Goal: Task Accomplishment & Management: Manage account settings

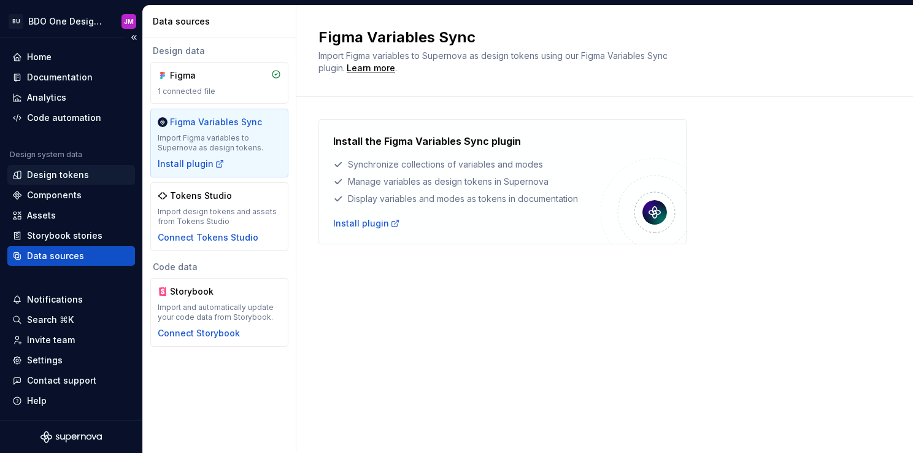
click at [54, 177] on div "Design tokens" at bounding box center [58, 175] width 62 height 12
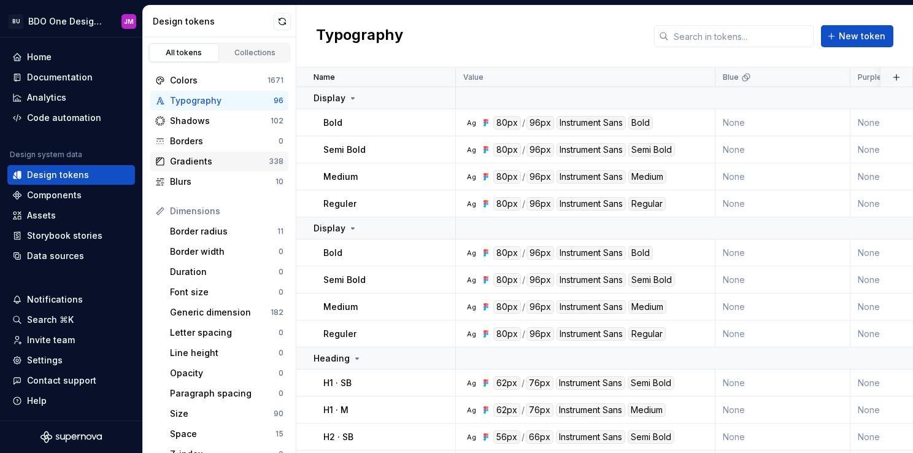
click at [222, 155] on div "Gradients" at bounding box center [219, 161] width 99 height 12
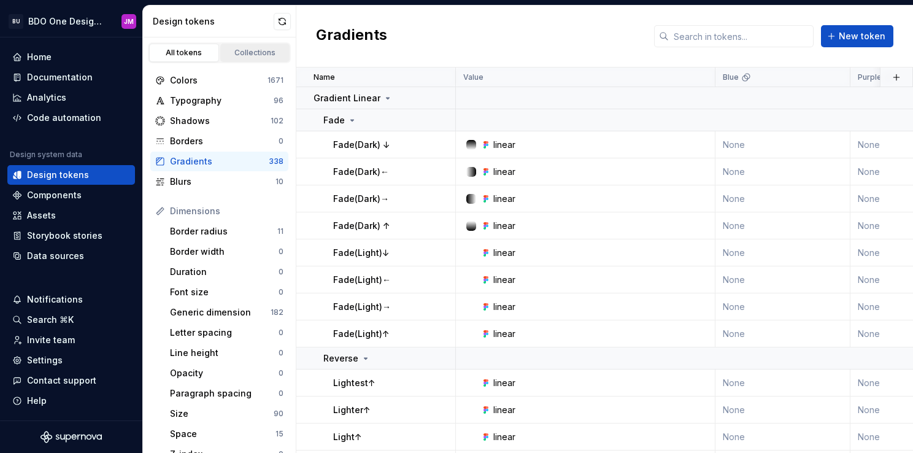
click at [247, 56] on div "Collections" at bounding box center [255, 53] width 61 height 10
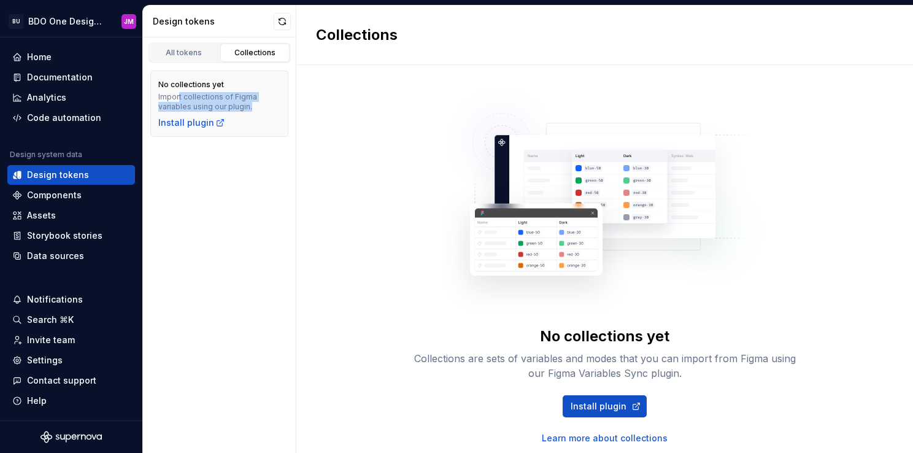
drag, startPoint x: 177, startPoint y: 96, endPoint x: 250, endPoint y: 108, distance: 74.1
click at [250, 108] on div "Import collections of Figma variables using our plugin." at bounding box center [219, 102] width 122 height 20
drag, startPoint x: 250, startPoint y: 108, endPoint x: 261, endPoint y: 194, distance: 86.6
click at [261, 194] on div "All tokens Collections No collections yet Import collections of Figma variables…" at bounding box center [219, 245] width 153 height 416
click at [189, 48] on div "All tokens" at bounding box center [183, 53] width 61 height 10
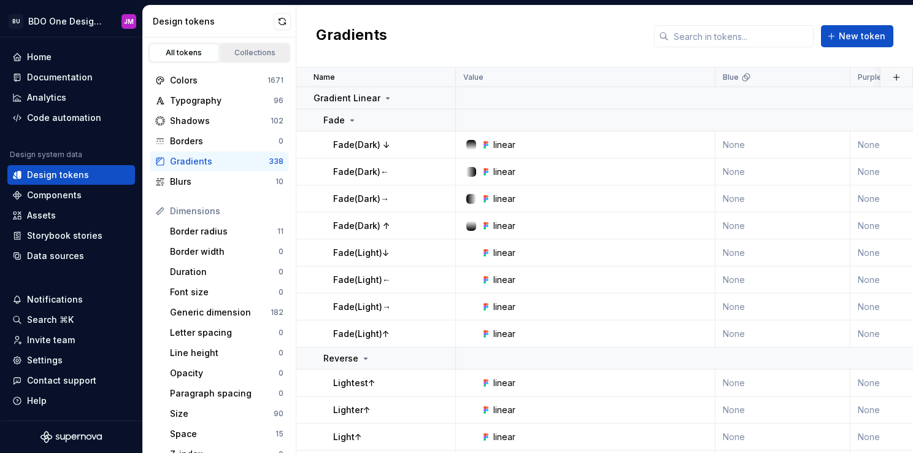
click at [257, 49] on div "Collections" at bounding box center [255, 53] width 61 height 10
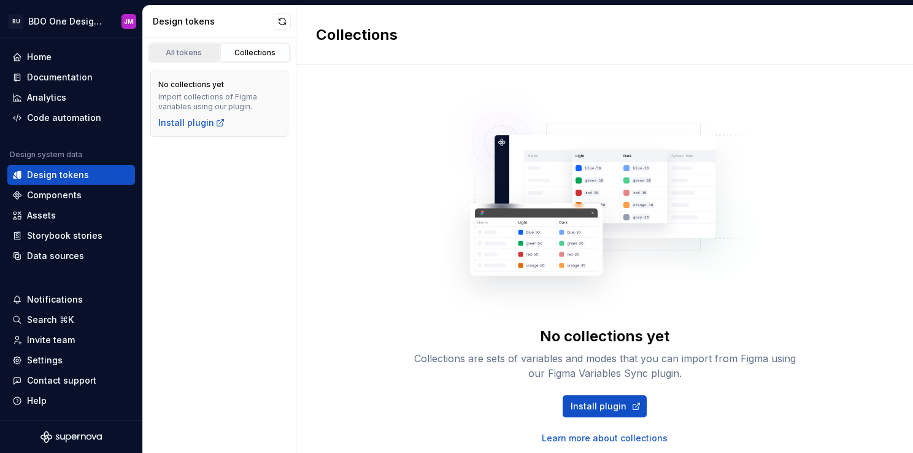
click at [193, 54] on div "All tokens" at bounding box center [183, 53] width 61 height 10
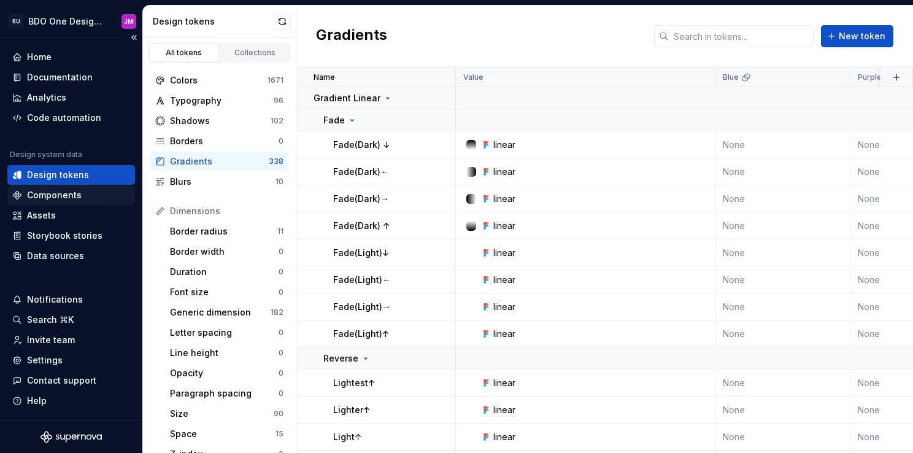
click at [80, 194] on div "Components" at bounding box center [71, 195] width 118 height 12
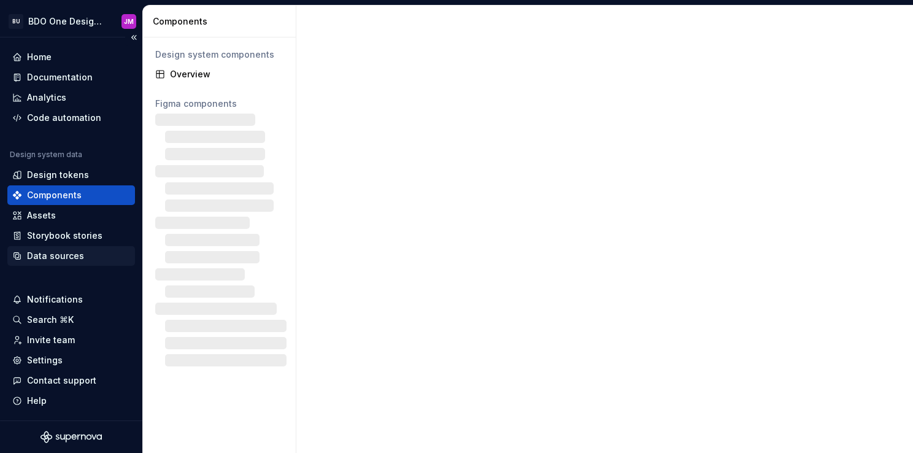
click at [71, 257] on div "Data sources" at bounding box center [55, 256] width 57 height 12
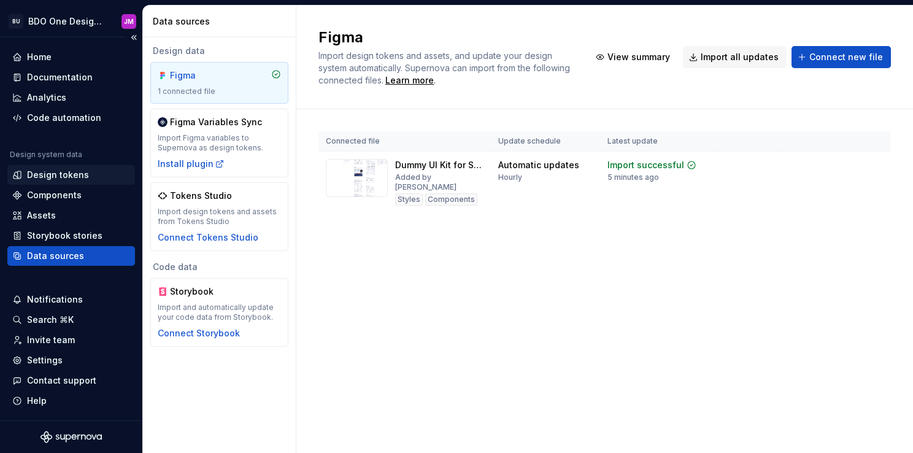
click at [37, 178] on div "Design tokens" at bounding box center [58, 175] width 62 height 12
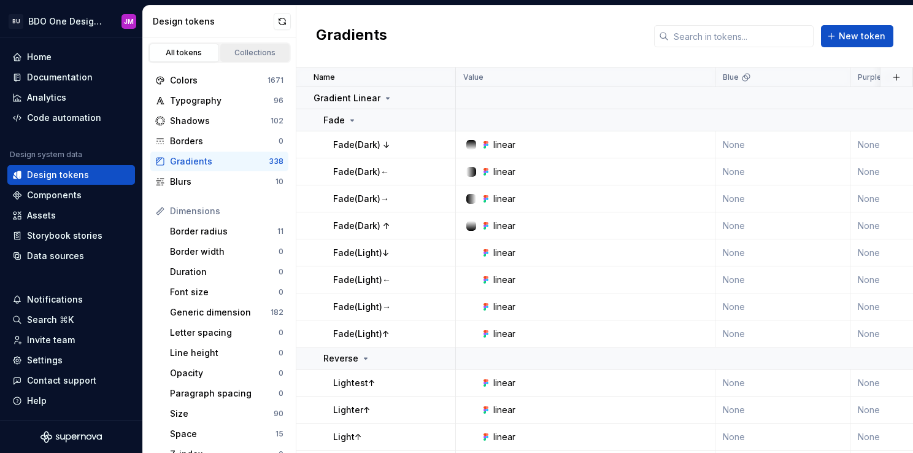
click at [247, 53] on div "Collections" at bounding box center [255, 53] width 61 height 10
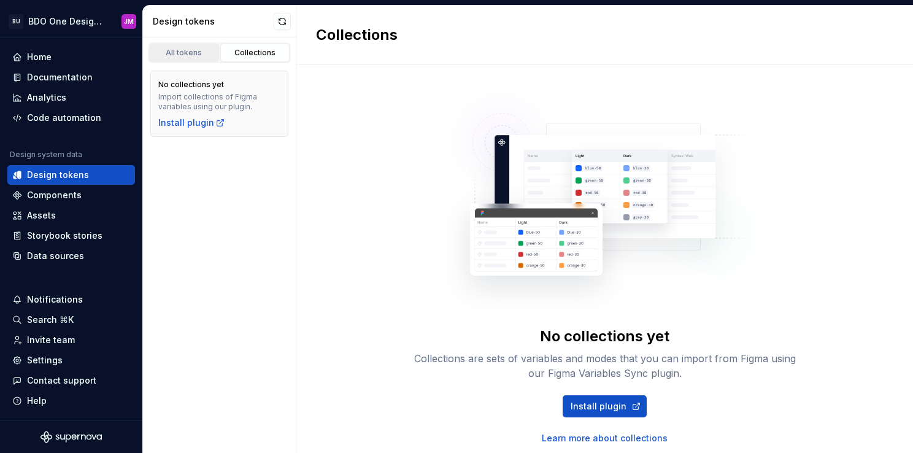
click at [185, 48] on div "All tokens" at bounding box center [183, 53] width 61 height 10
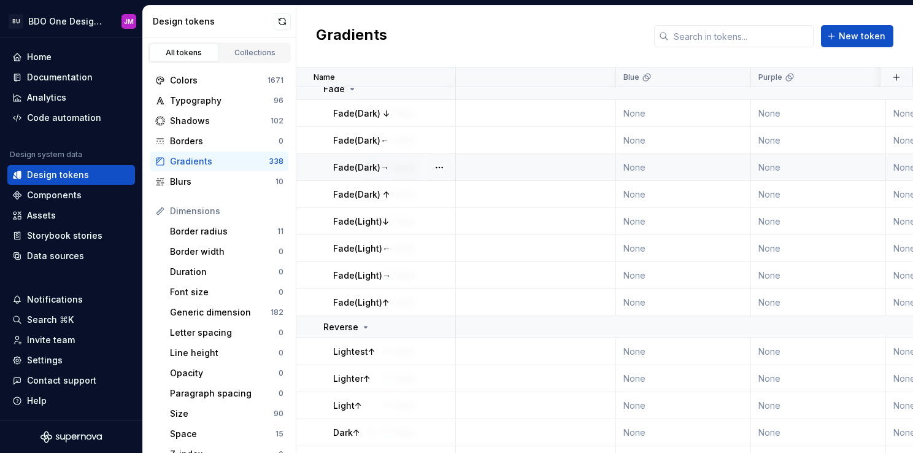
scroll to position [31, 0]
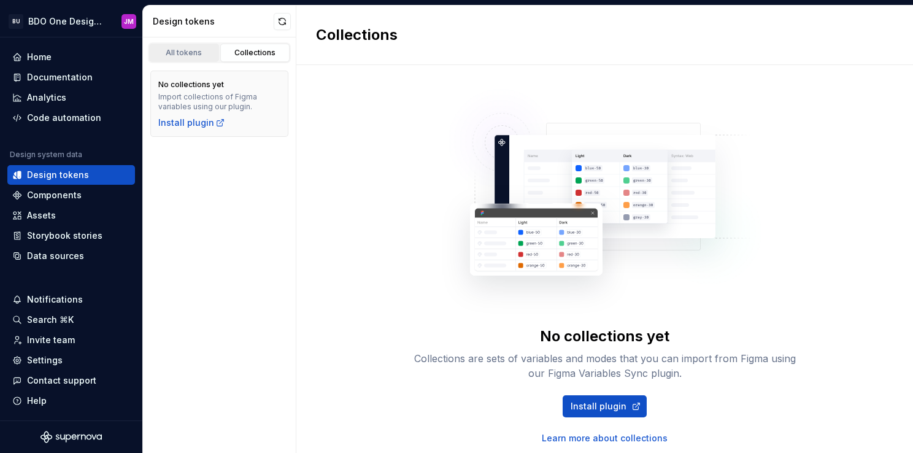
click at [201, 51] on div "All tokens" at bounding box center [183, 53] width 61 height 10
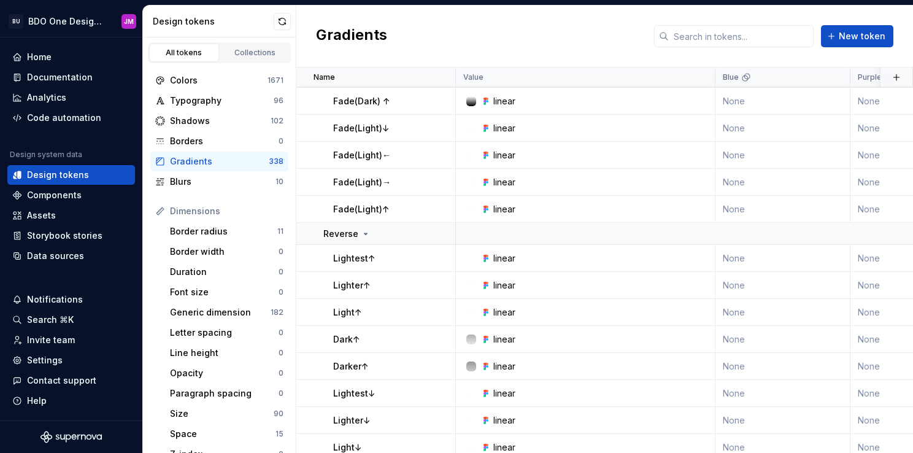
scroll to position [125, 0]
click at [254, 56] on div "Collections" at bounding box center [255, 53] width 61 height 10
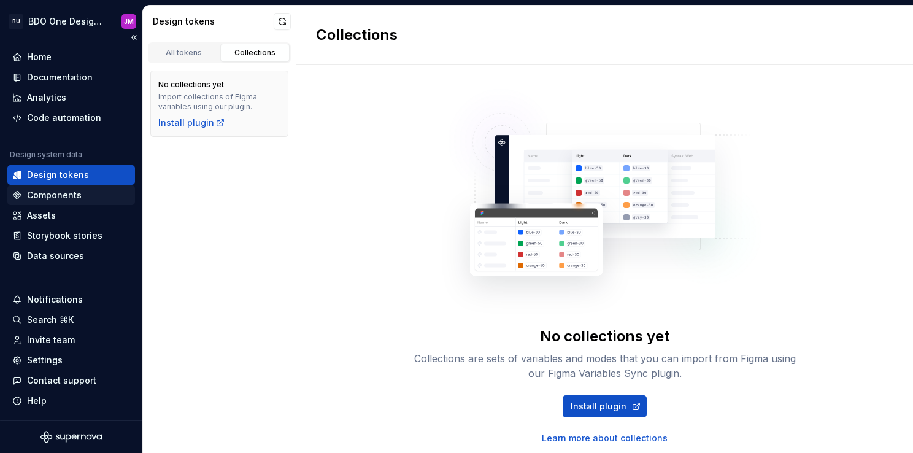
click at [55, 199] on div "Components" at bounding box center [54, 195] width 55 height 12
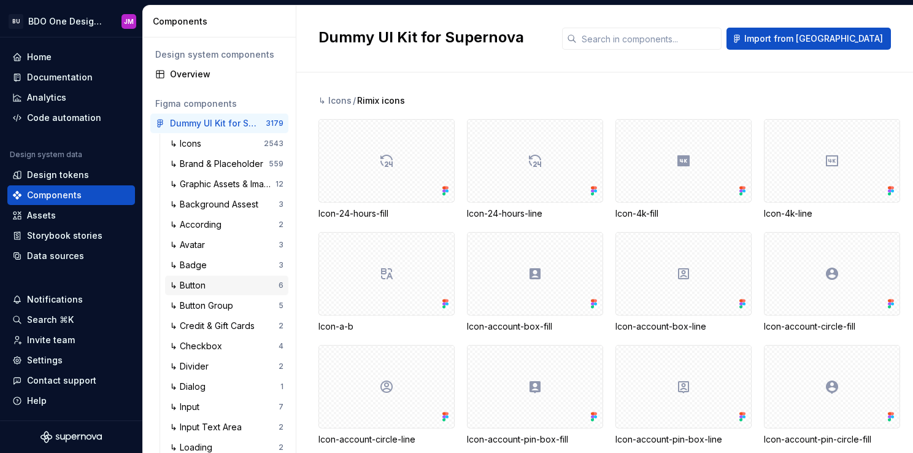
click at [212, 287] on div "↳ Button" at bounding box center [224, 285] width 109 height 12
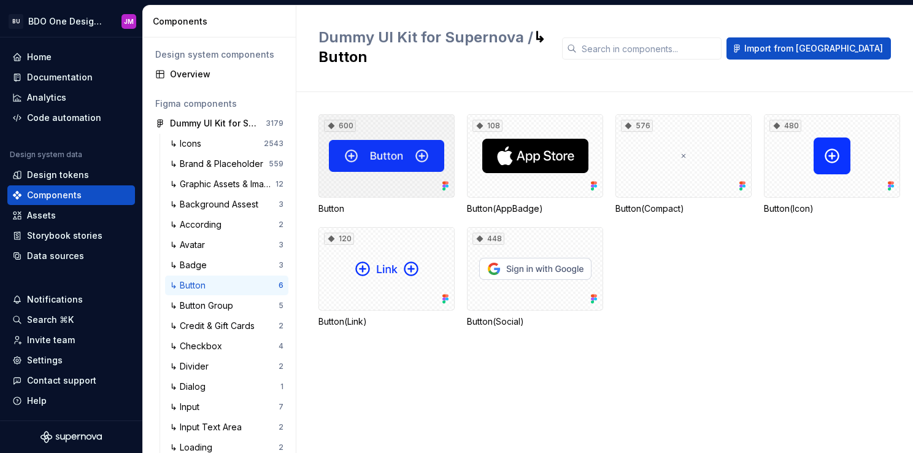
click at [408, 166] on div "600" at bounding box center [387, 155] width 136 height 83
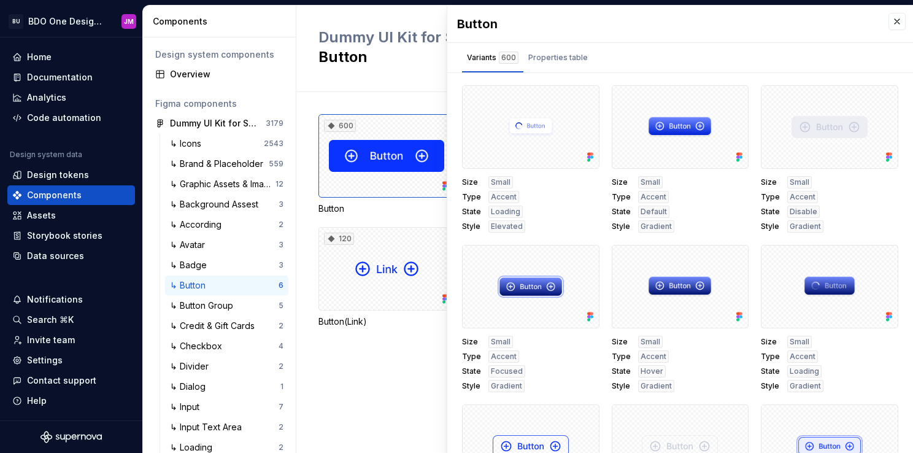
scroll to position [142, 0]
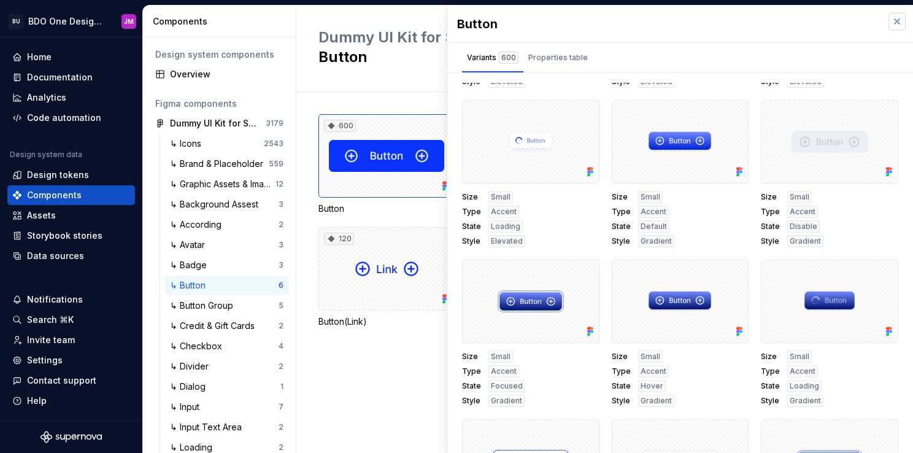
click at [889, 20] on button "button" at bounding box center [897, 21] width 17 height 17
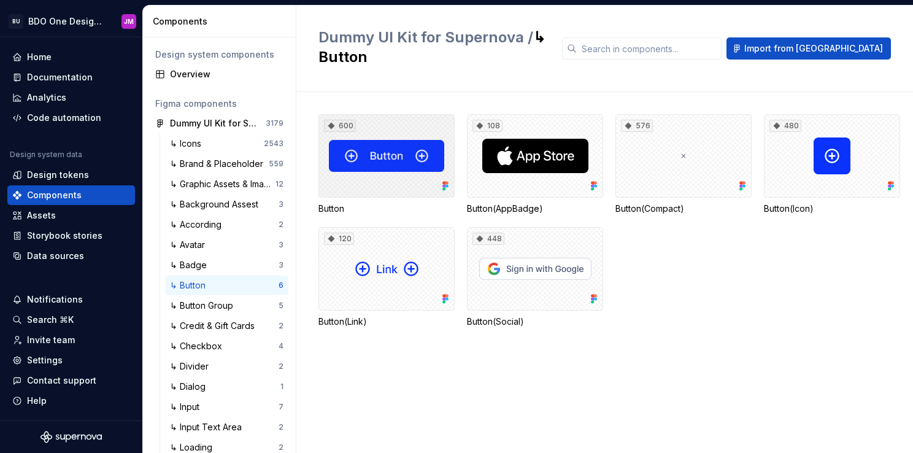
click at [377, 176] on div "600" at bounding box center [387, 155] width 136 height 83
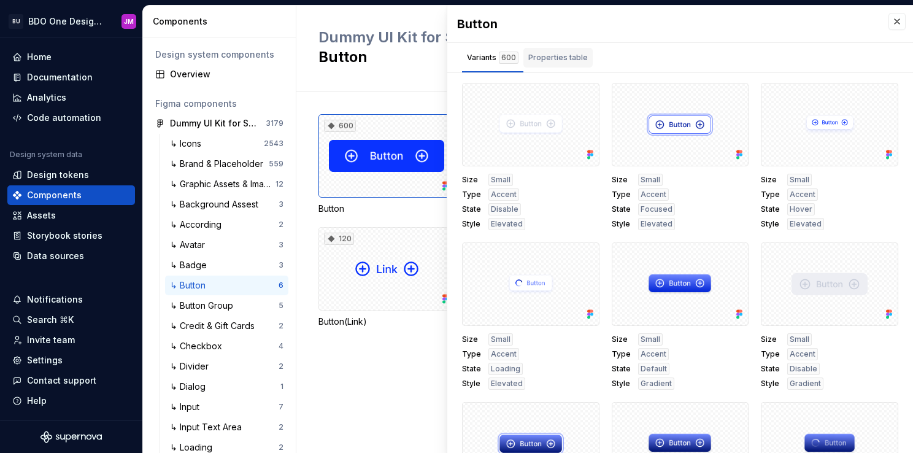
click at [570, 54] on div "Properties table" at bounding box center [558, 58] width 60 height 12
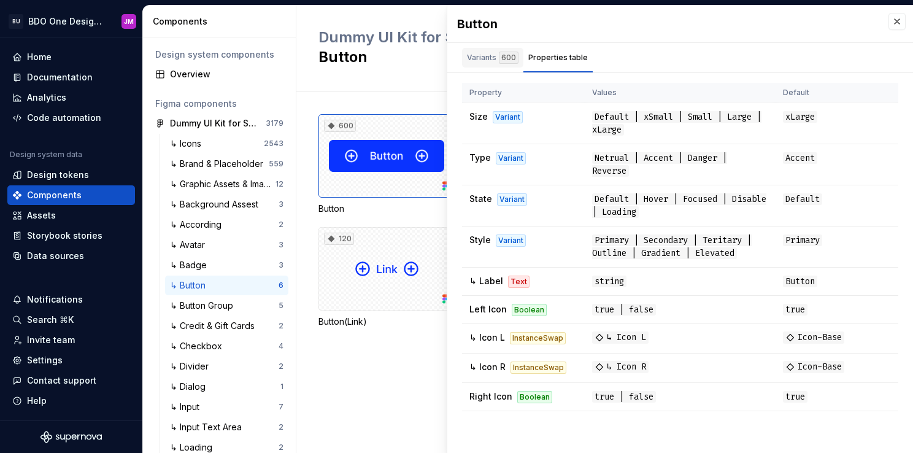
click at [499, 58] on div "600" at bounding box center [509, 58] width 20 height 12
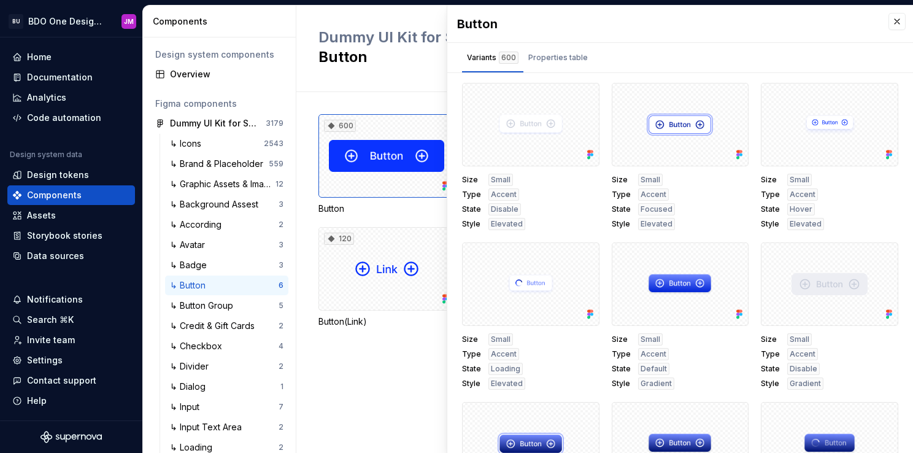
click at [366, 388] on div "600 Button 108 Button(AppBadge) 576 Button(Compact) 480 Button(Icon) 120 Button…" at bounding box center [616, 272] width 595 height 361
click at [522, 114] on div at bounding box center [530, 124] width 137 height 83
click at [579, 97] on button "button" at bounding box center [585, 96] width 17 height 17
click at [395, 389] on div "600 Button 108 Button(AppBadge) 576 Button(Compact) 480 Button(Icon) 120 Button…" at bounding box center [616, 272] width 595 height 361
click at [889, 21] on button "button" at bounding box center [897, 21] width 17 height 17
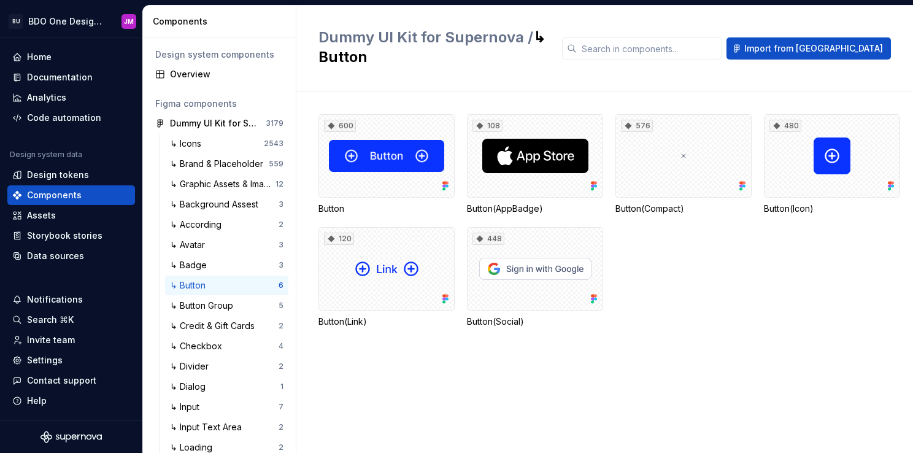
click at [891, 20] on div "Dummy UI Kit for Supernova / ↳ Button Import from Figma" at bounding box center [604, 49] width 617 height 87
click at [76, 176] on div "Design tokens" at bounding box center [58, 175] width 62 height 12
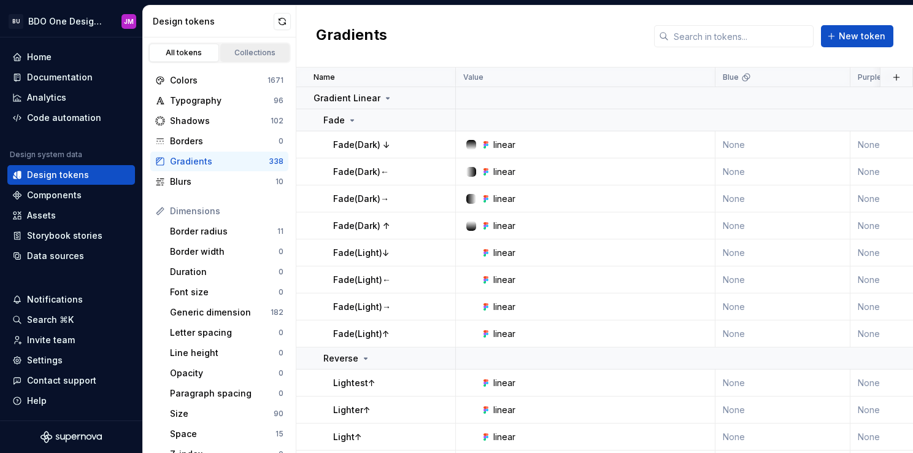
click at [252, 48] on div "Collections" at bounding box center [255, 53] width 61 height 10
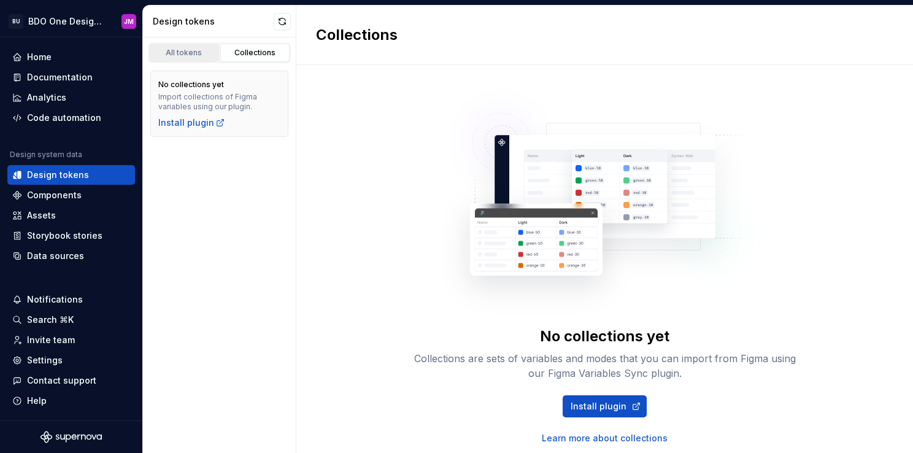
click at [193, 52] on div "All tokens" at bounding box center [183, 53] width 61 height 10
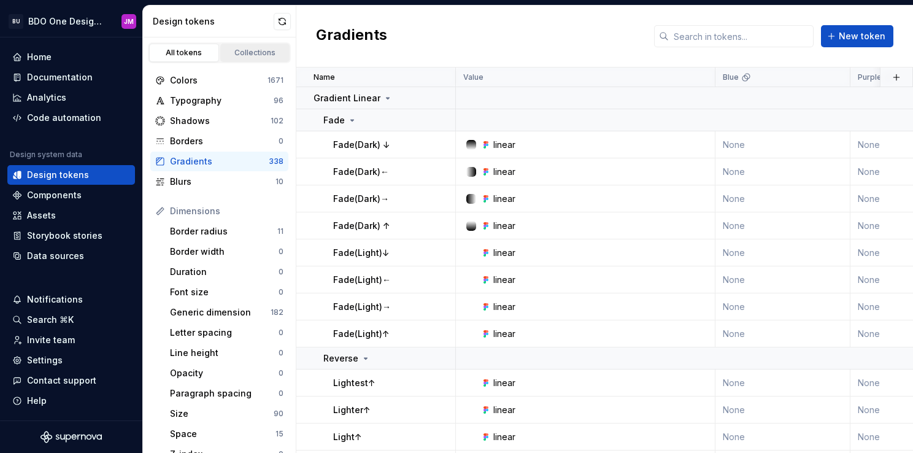
click at [249, 50] on div "Collections" at bounding box center [255, 53] width 61 height 10
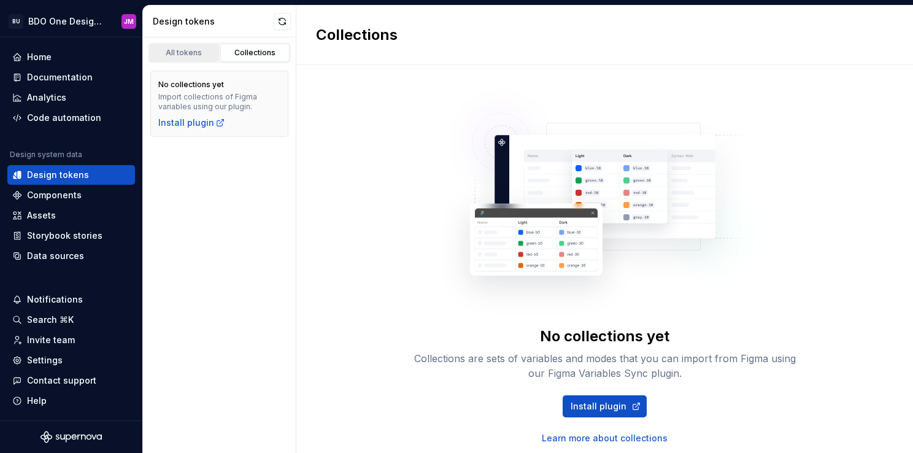
click at [190, 58] on link "All tokens" at bounding box center [184, 53] width 70 height 18
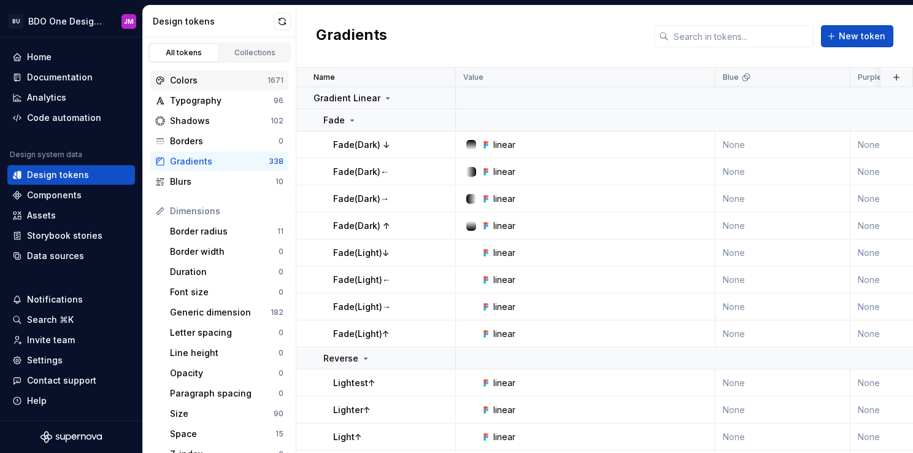
click at [228, 77] on div "Colors" at bounding box center [219, 80] width 98 height 12
click at [203, 79] on div "Colors" at bounding box center [219, 80] width 98 height 12
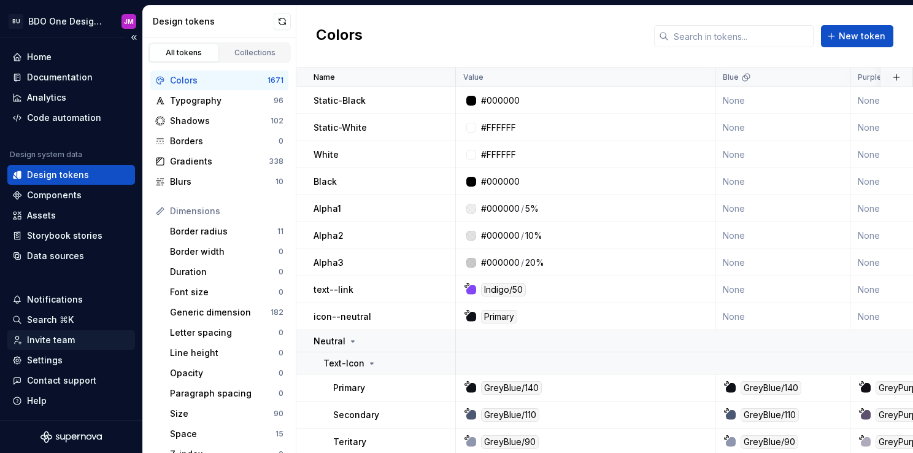
drag, startPoint x: 81, startPoint y: 338, endPoint x: 61, endPoint y: 338, distance: 20.3
click at [61, 338] on div "Invite team" at bounding box center [51, 340] width 48 height 12
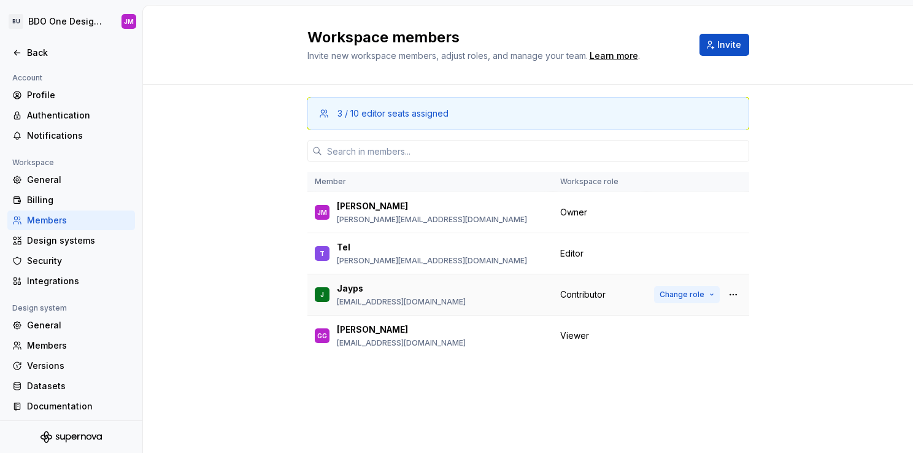
click at [690, 296] on span "Change role" at bounding box center [682, 295] width 45 height 10
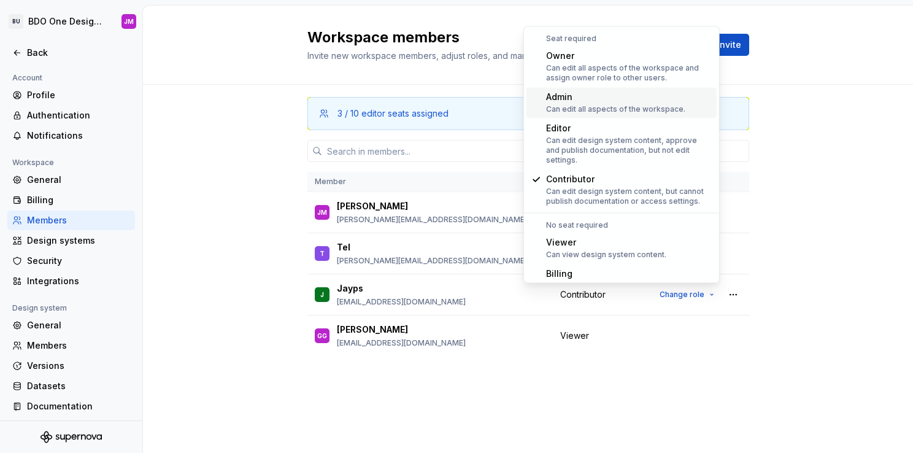
click at [644, 98] on div "Admin" at bounding box center [615, 97] width 139 height 12
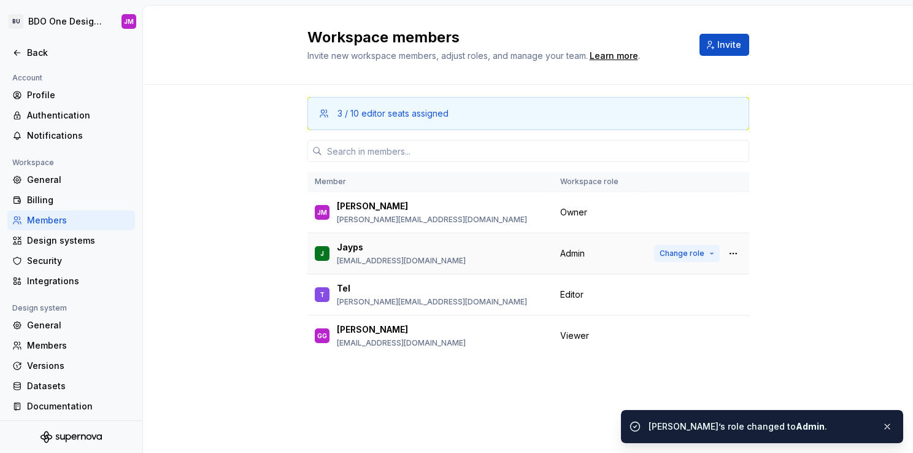
click at [687, 257] on button "Change role" at bounding box center [687, 253] width 66 height 17
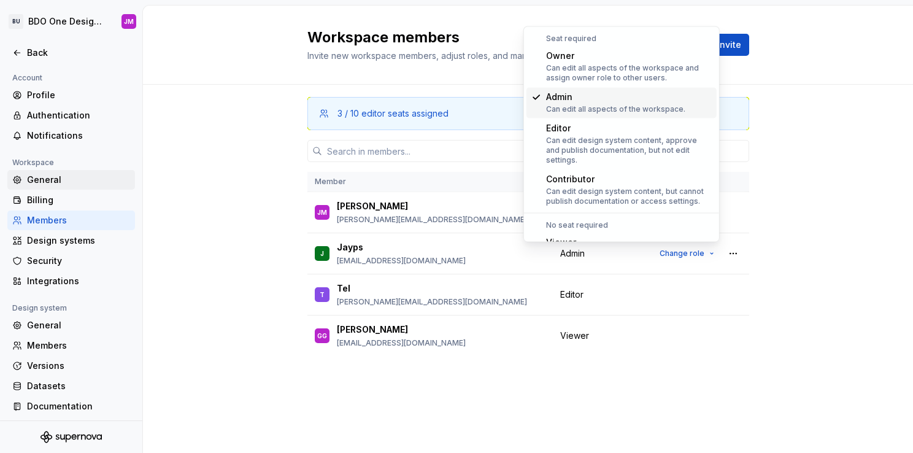
click at [83, 174] on div "General" at bounding box center [78, 180] width 103 height 12
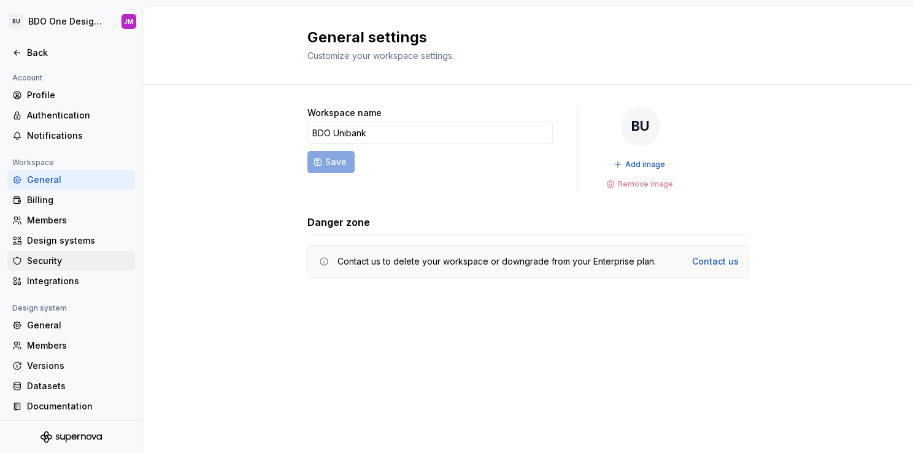
scroll to position [2, 0]
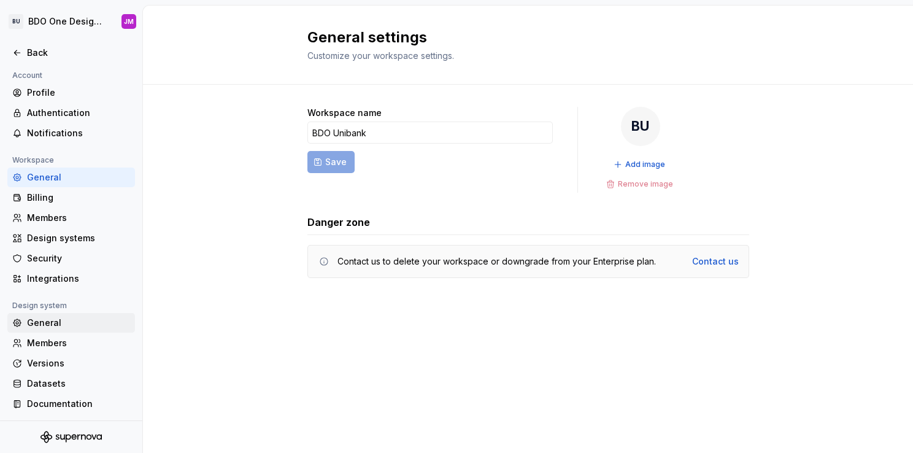
click at [60, 322] on div "General" at bounding box center [78, 323] width 103 height 12
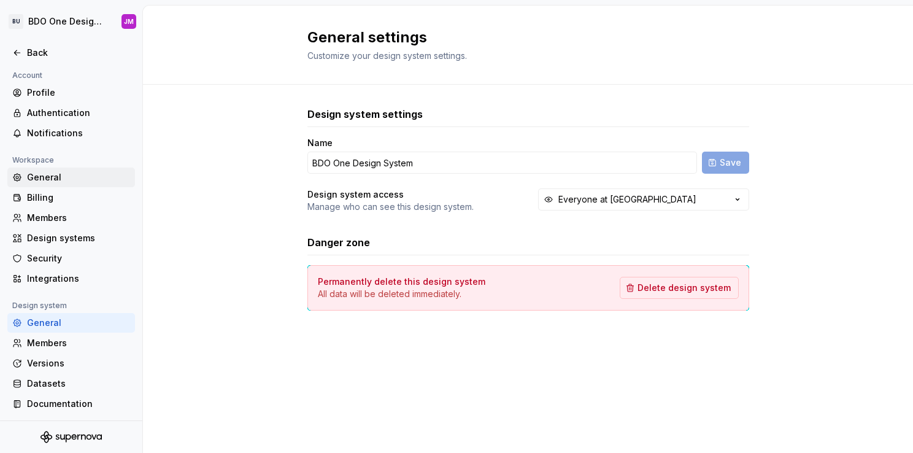
click at [52, 176] on div "General" at bounding box center [78, 177] width 103 height 12
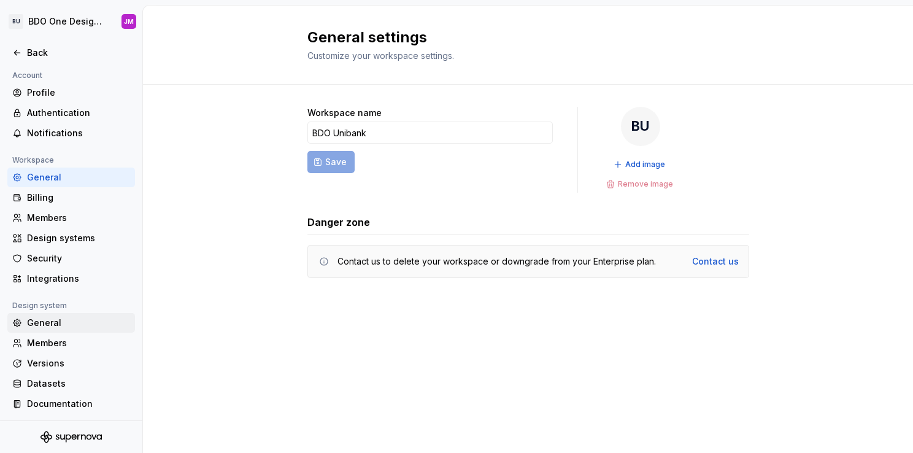
click at [67, 325] on div "General" at bounding box center [78, 323] width 103 height 12
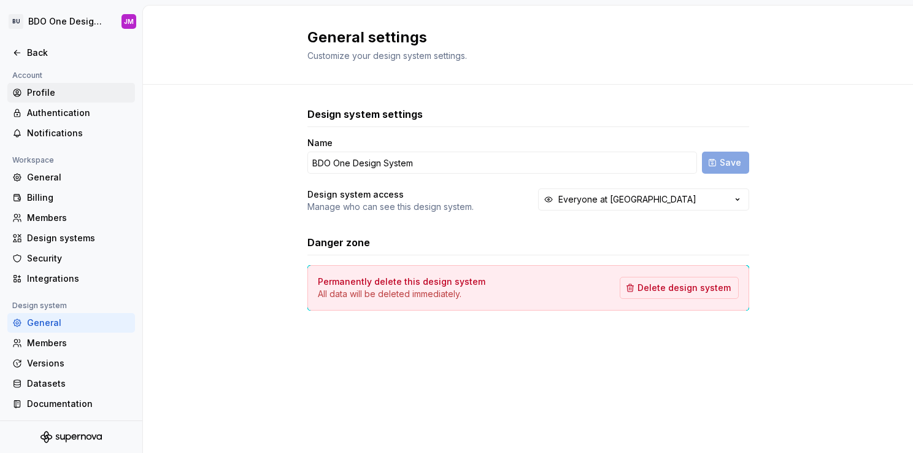
click at [35, 95] on div "Profile" at bounding box center [78, 93] width 103 height 12
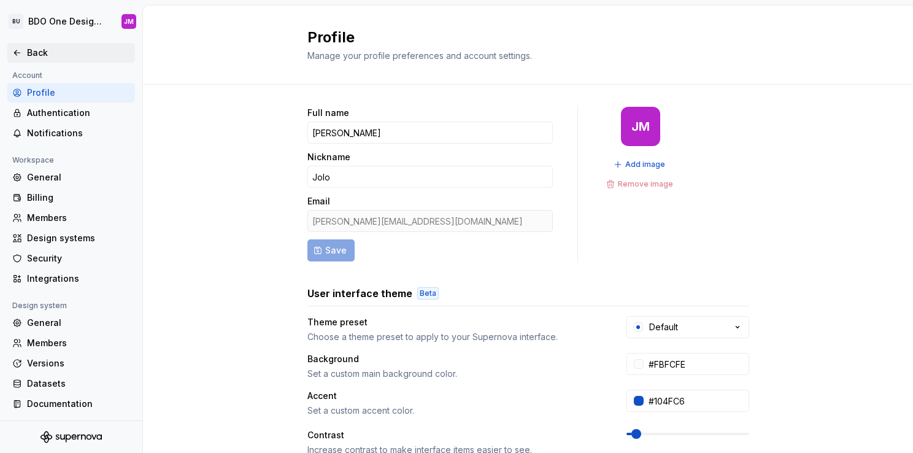
click at [28, 50] on div "Back" at bounding box center [78, 53] width 103 height 12
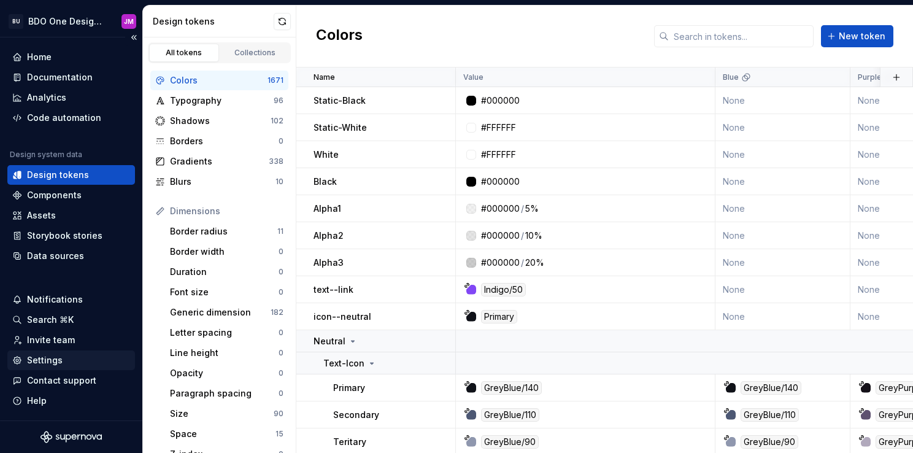
click at [75, 357] on div "Settings" at bounding box center [71, 360] width 118 height 12
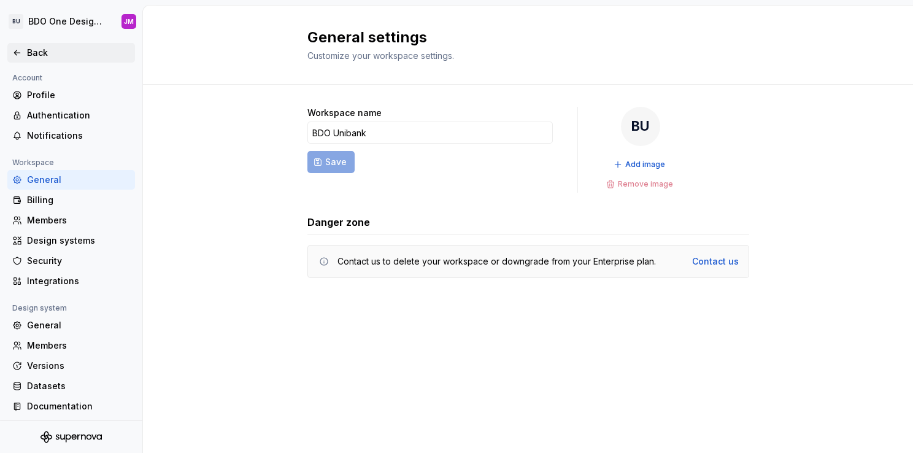
click at [15, 45] on div "Back" at bounding box center [71, 53] width 128 height 20
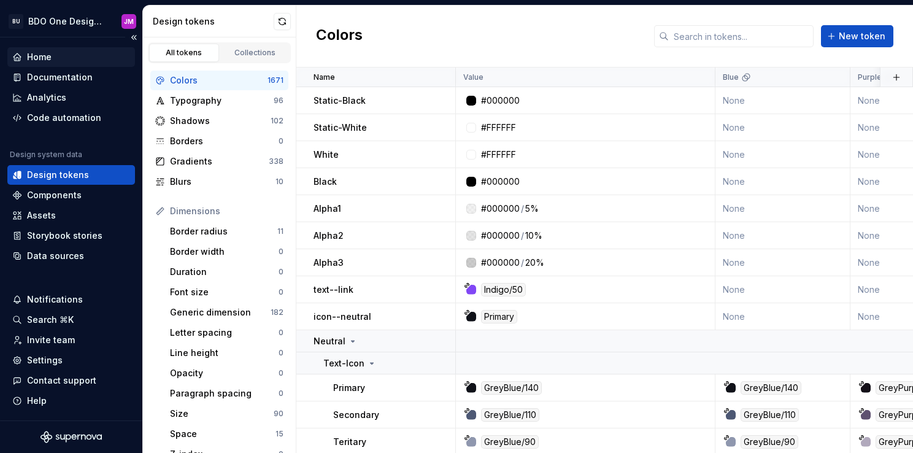
click at [50, 60] on div "Home" at bounding box center [39, 57] width 25 height 12
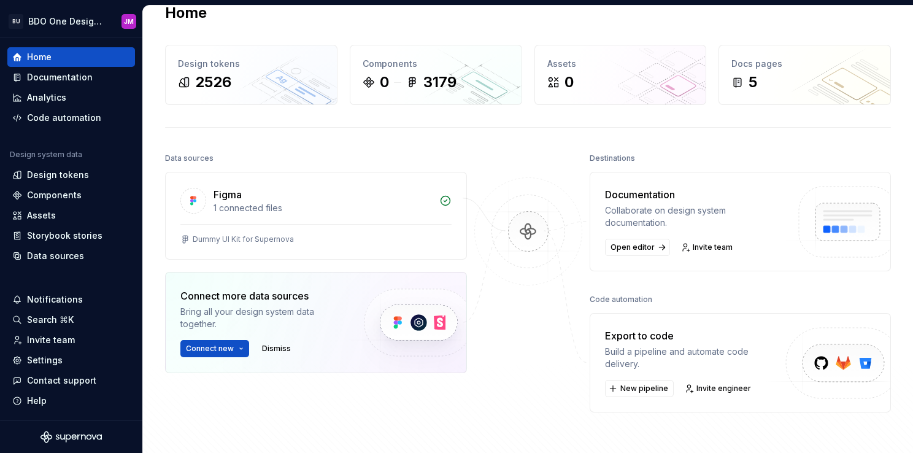
scroll to position [29, 0]
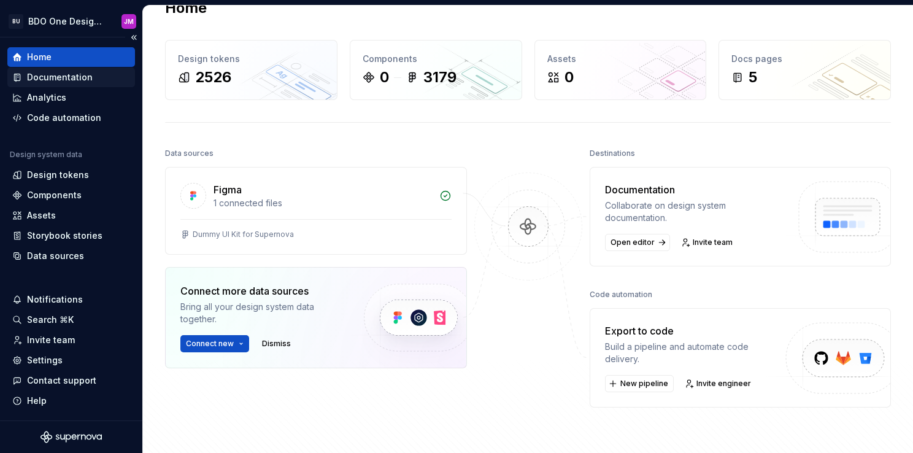
click at [74, 76] on div "Documentation" at bounding box center [60, 77] width 66 height 12
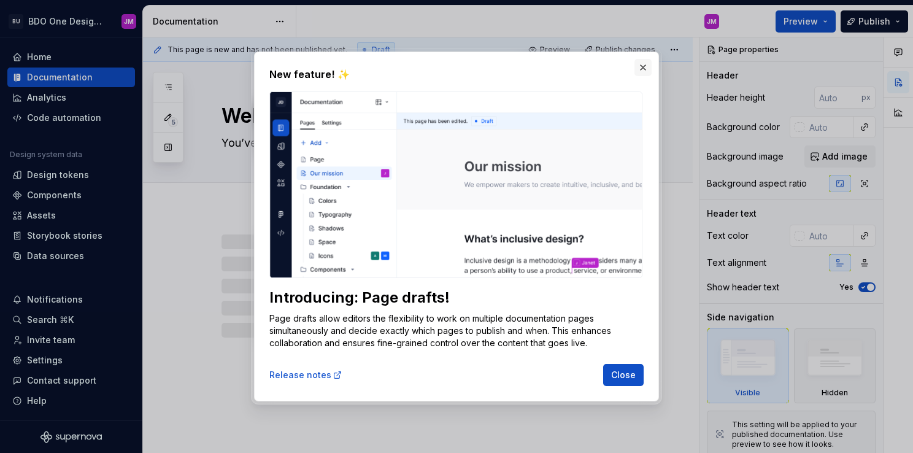
click at [646, 67] on button "button" at bounding box center [643, 67] width 17 height 17
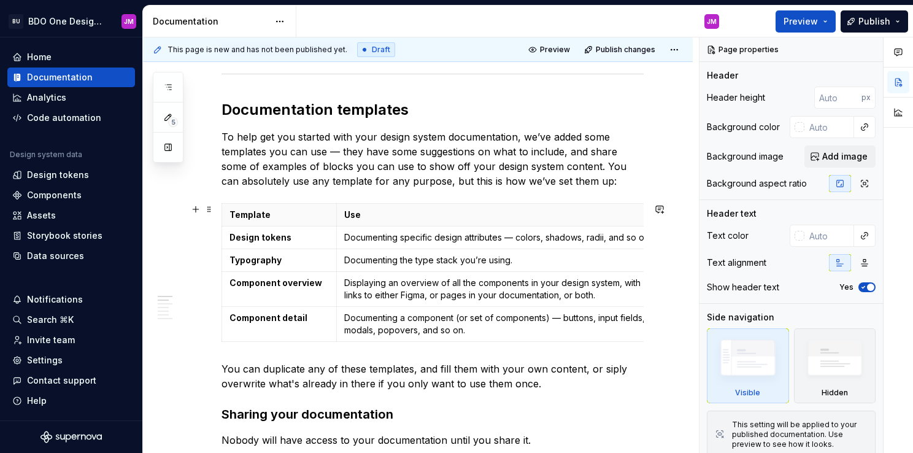
scroll to position [255, 0]
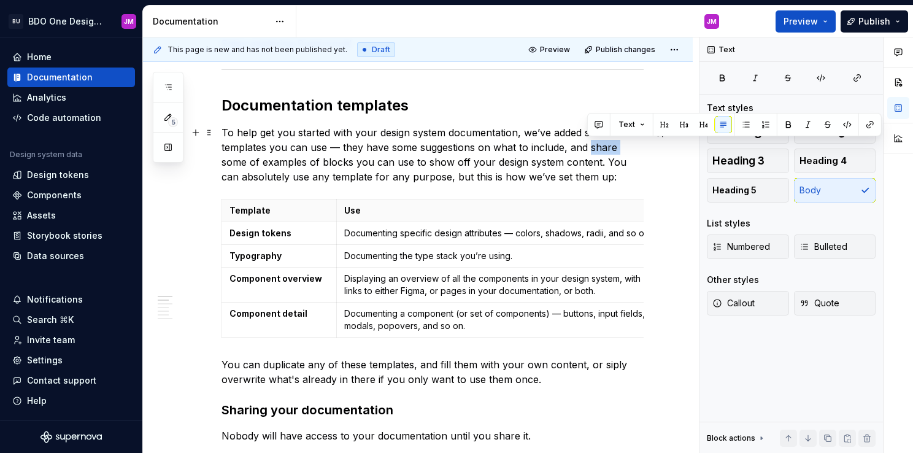
drag, startPoint x: 792, startPoint y: 139, endPoint x: 587, endPoint y: 152, distance: 206.0
click at [613, 161] on p "To help get you started with your design system documentation, we’ve added some…" at bounding box center [433, 154] width 422 height 59
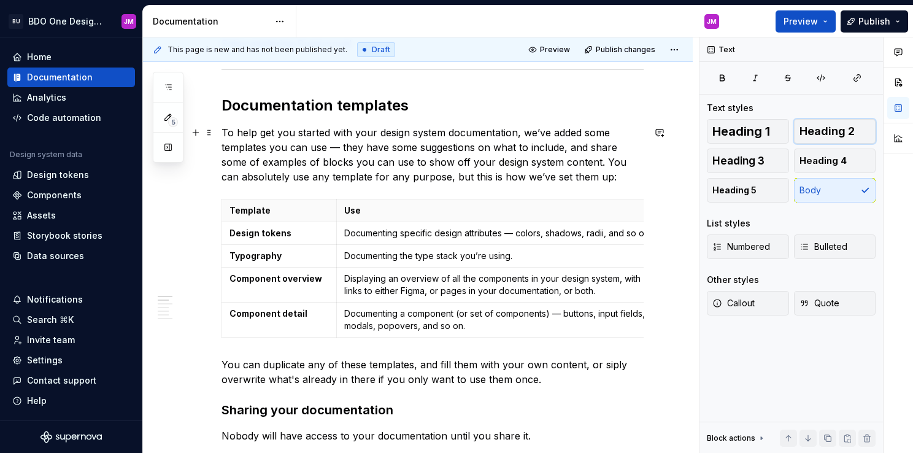
drag, startPoint x: 837, startPoint y: 141, endPoint x: 675, endPoint y: 145, distance: 162.1
click at [675, 145] on div "This page is new and has not been published yet. Draft Preview Publish changes …" at bounding box center [528, 245] width 770 height 416
click at [867, 24] on span "Publish" at bounding box center [875, 21] width 32 height 12
click at [383, 146] on p "To help get you started with your design system documentation, we’ve added some…" at bounding box center [433, 154] width 422 height 59
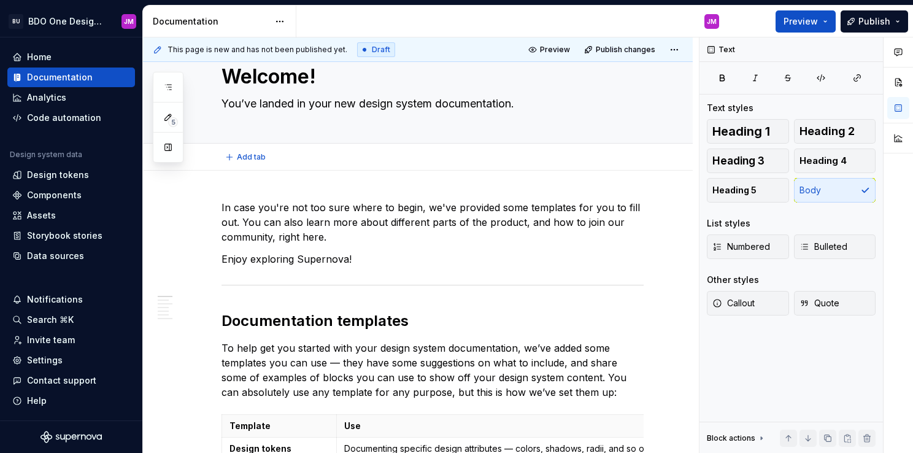
scroll to position [0, 0]
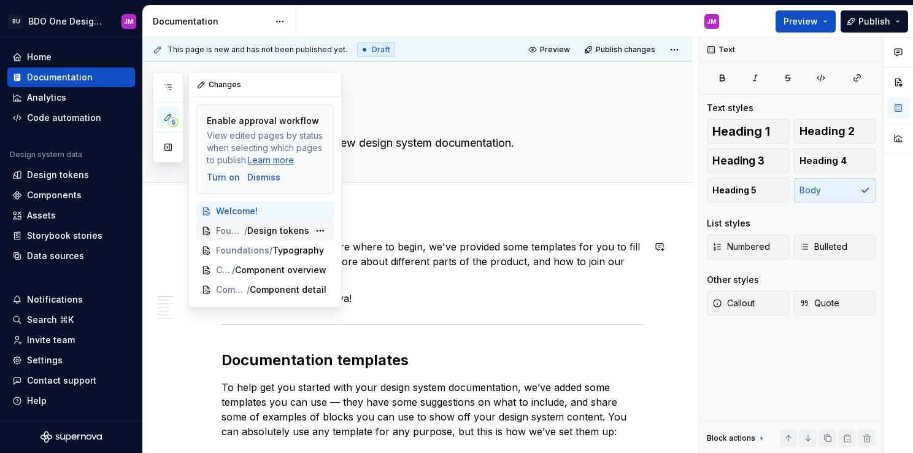
click at [230, 232] on span "Foundations" at bounding box center [230, 231] width 28 height 12
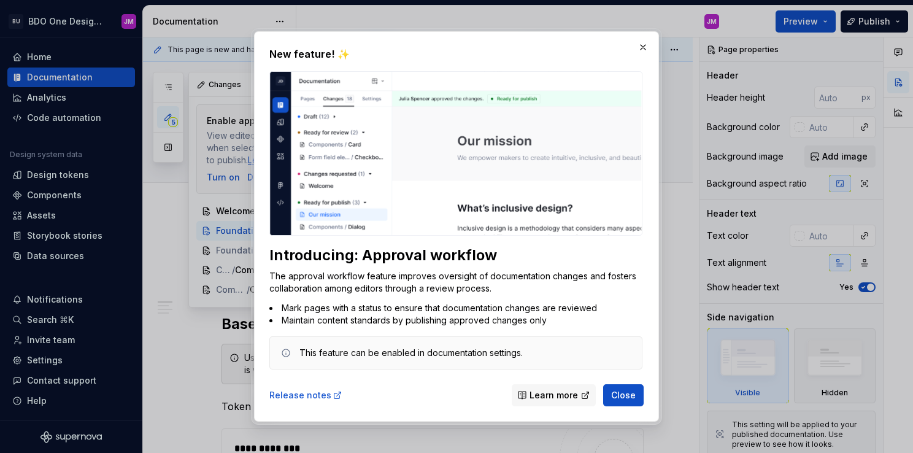
drag, startPoint x: 641, startPoint y: 45, endPoint x: 511, endPoint y: 277, distance: 265.5
click at [511, 277] on p "The approval workflow feature improves oversight of documentation changes and f…" at bounding box center [455, 282] width 373 height 25
click at [628, 388] on button "Close" at bounding box center [623, 395] width 41 height 22
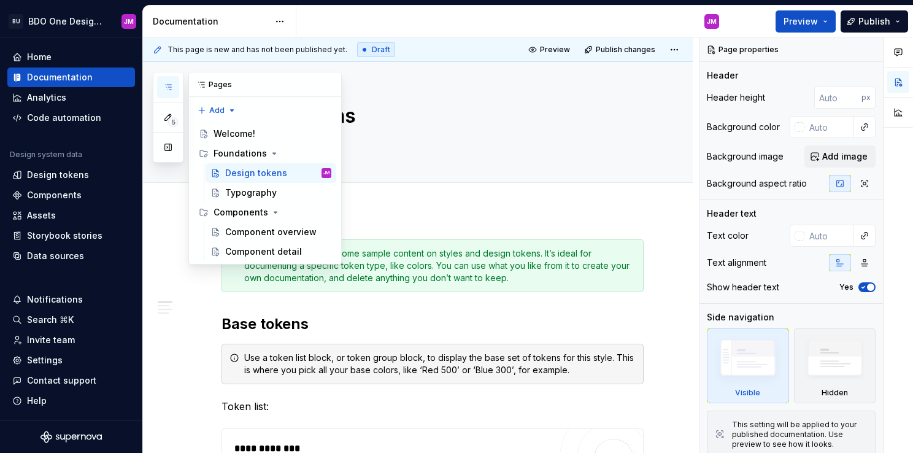
click at [169, 91] on icon "button" at bounding box center [168, 87] width 10 height 10
click at [238, 134] on div "Welcome!" at bounding box center [235, 134] width 42 height 12
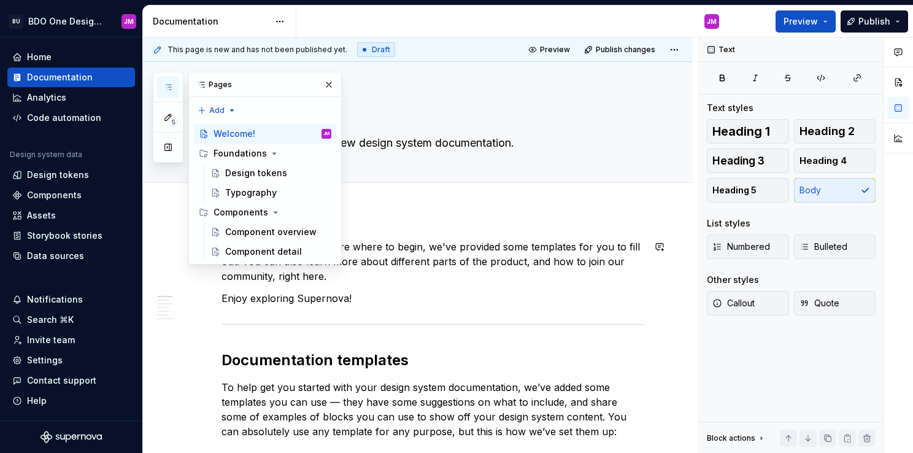
click at [437, 255] on p "In case you're not too sure where to begin, we've provided some templates for y…" at bounding box center [433, 261] width 422 height 44
click at [325, 77] on button "button" at bounding box center [328, 84] width 17 height 17
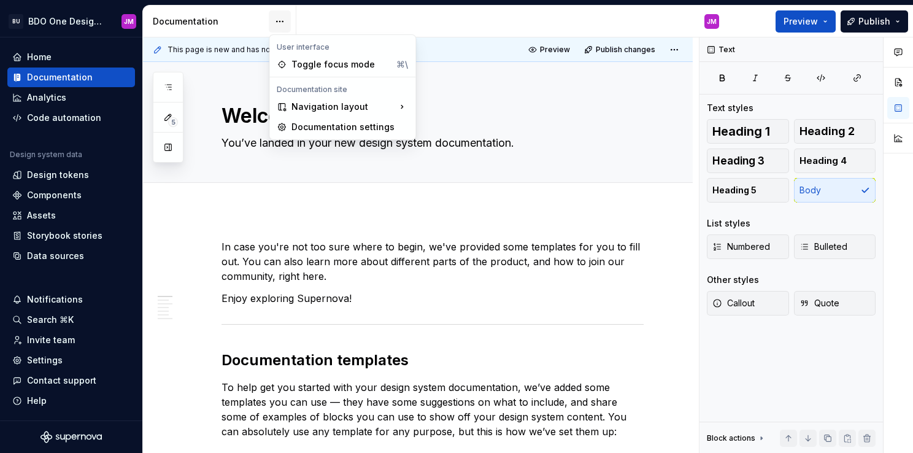
click at [282, 21] on html "BU BDO One Design System JM Home Documentation Analytics Code automation Design…" at bounding box center [456, 226] width 913 height 453
click at [342, 130] on div "Documentation settings" at bounding box center [350, 127] width 117 height 12
type textarea "*"
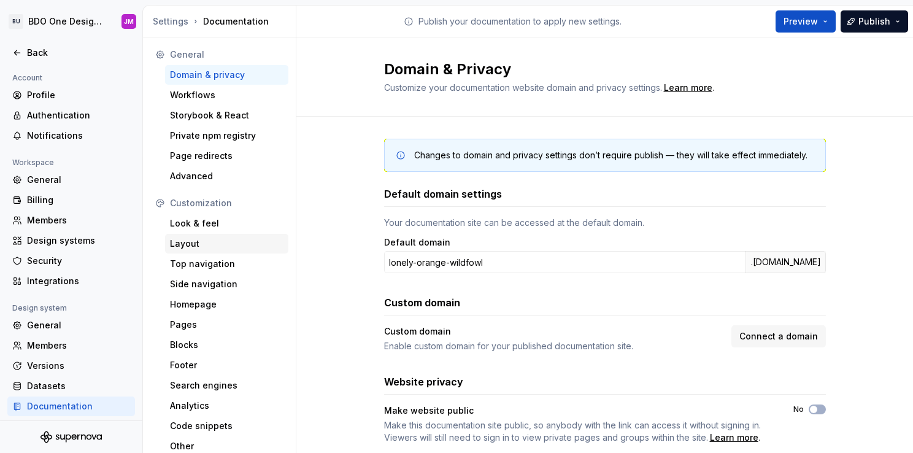
scroll to position [5, 0]
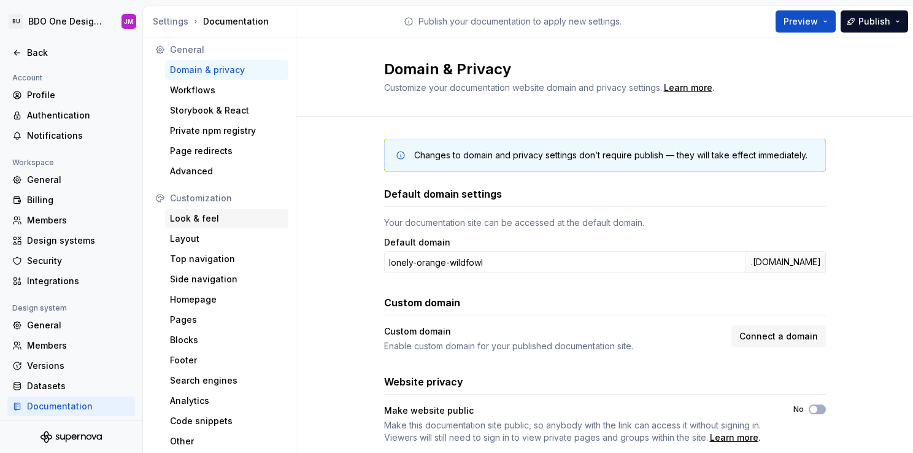
click at [208, 220] on div "Look & feel" at bounding box center [227, 218] width 114 height 12
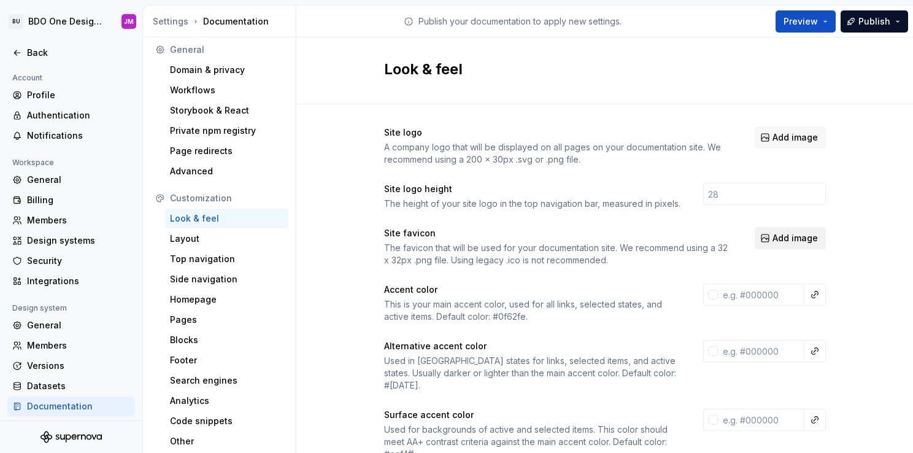
click at [764, 242] on button "Add image" at bounding box center [790, 238] width 71 height 22
click at [211, 244] on div "Layout" at bounding box center [227, 239] width 114 height 12
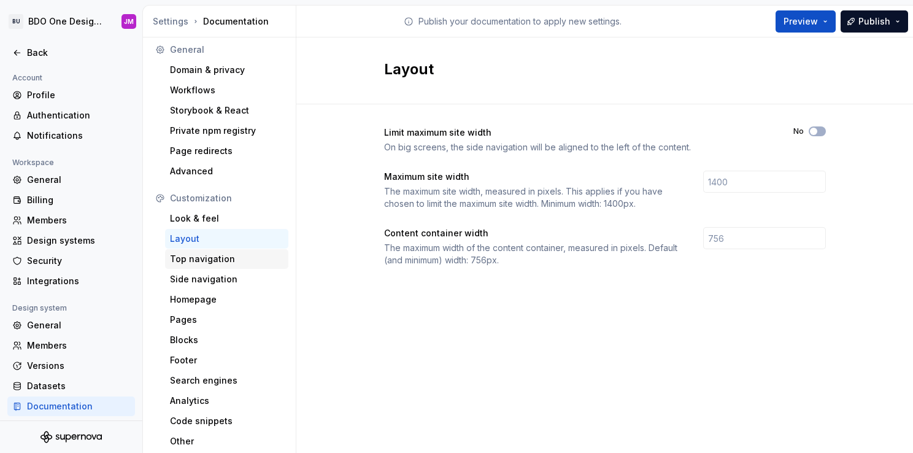
click at [230, 258] on div "Top navigation" at bounding box center [227, 259] width 114 height 12
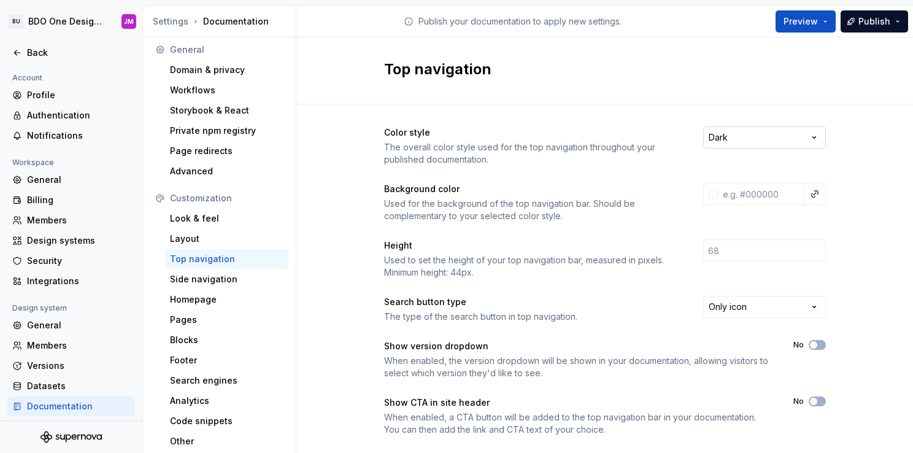
click at [717, 142] on html "BU BDO One Design System JM Back Account Profile Authentication Notifications W…" at bounding box center [456, 226] width 913 height 453
click at [609, 185] on html "BU BDO One Design System JM Back Account Profile Authentication Notifications W…" at bounding box center [456, 226] width 913 height 453
click at [756, 188] on input "text" at bounding box center [761, 194] width 87 height 22
click at [817, 201] on button "button" at bounding box center [814, 193] width 17 height 17
click at [818, 190] on html "BU BDO One Design System JM Back Account Profile Authentication Notifications W…" at bounding box center [456, 226] width 913 height 453
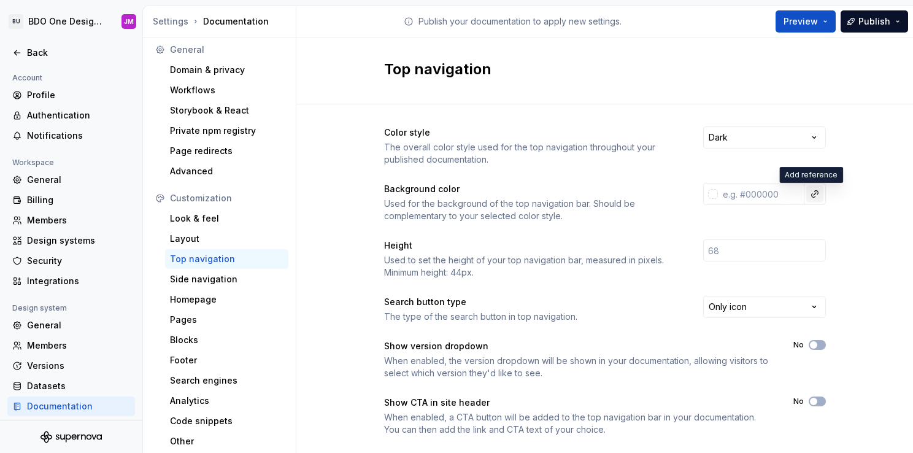
click at [815, 193] on button "button" at bounding box center [814, 193] width 17 height 17
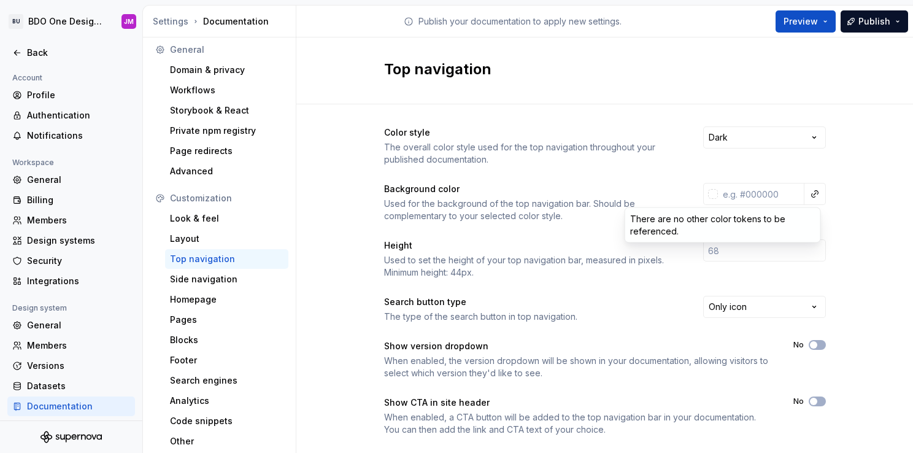
click at [719, 225] on div "There are no other color tokens to be referenced." at bounding box center [722, 225] width 195 height 34
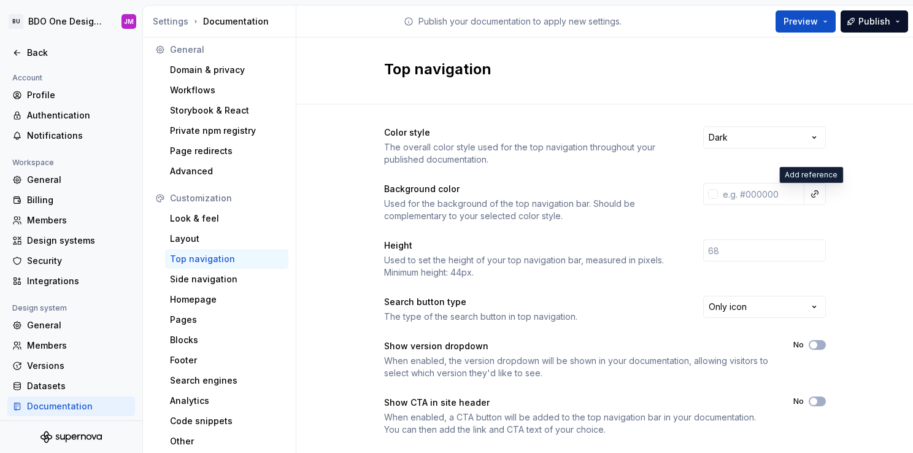
click at [734, 203] on html "BU BDO One Design System JM Back Account Profile Authentication Notifications W…" at bounding box center [456, 226] width 913 height 453
click at [746, 196] on input "text" at bounding box center [761, 194] width 87 height 22
type input "t"
type input "b"
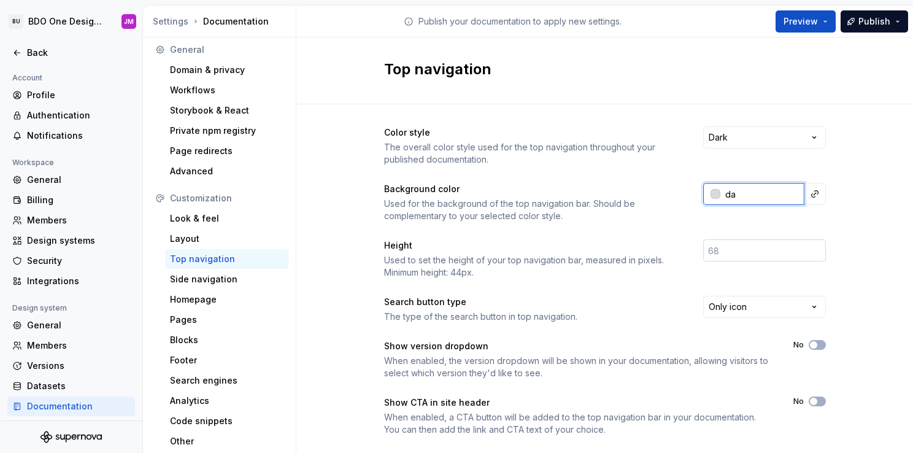
type input "d"
type input "b"
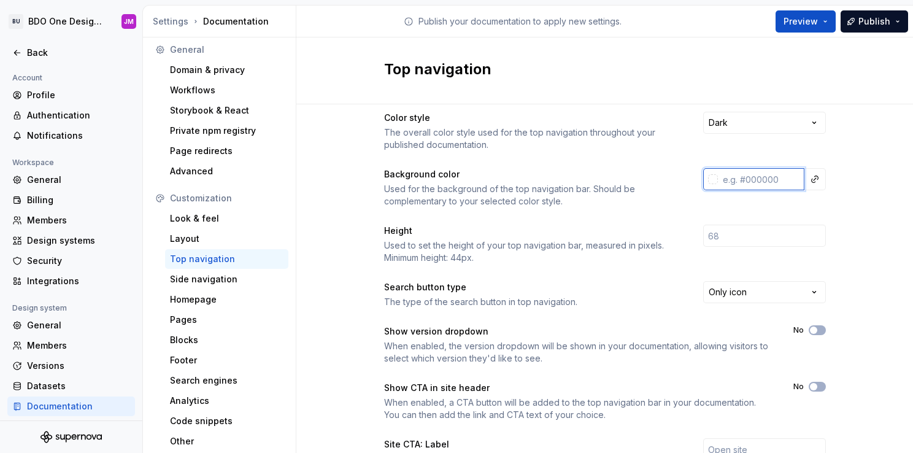
scroll to position [15, 0]
type input "y"
type input "b"
type input "n"
type input "g"
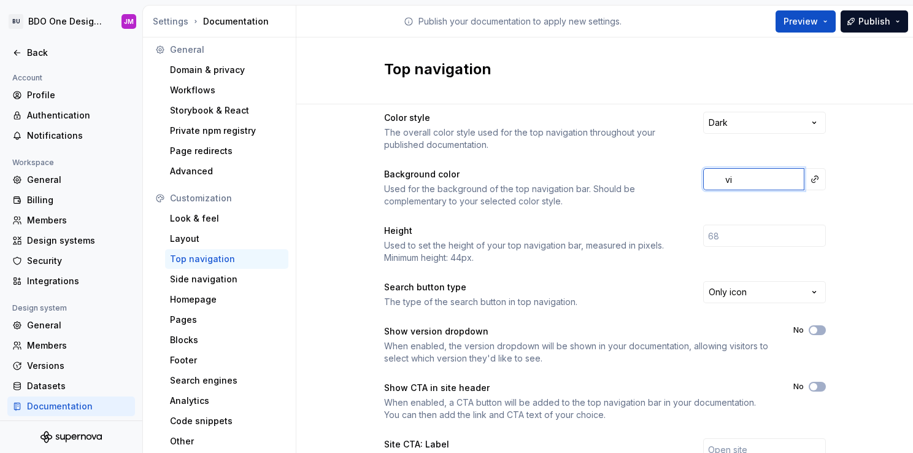
type input "v"
type input "p"
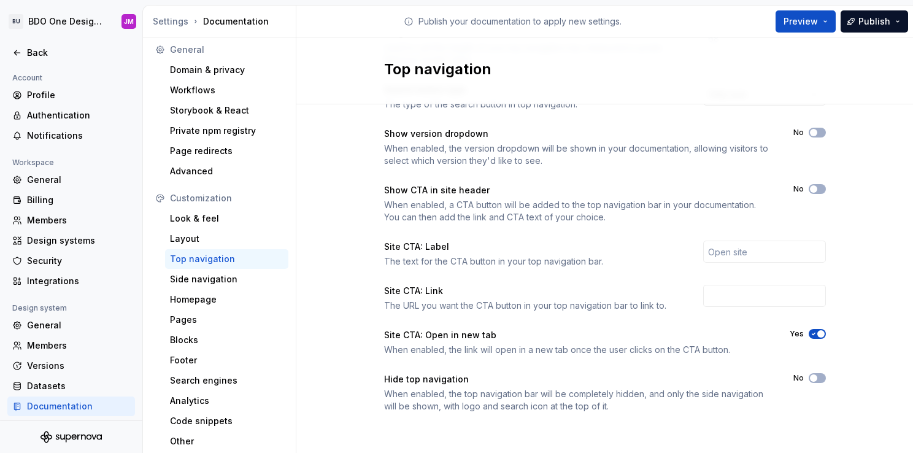
scroll to position [0, 0]
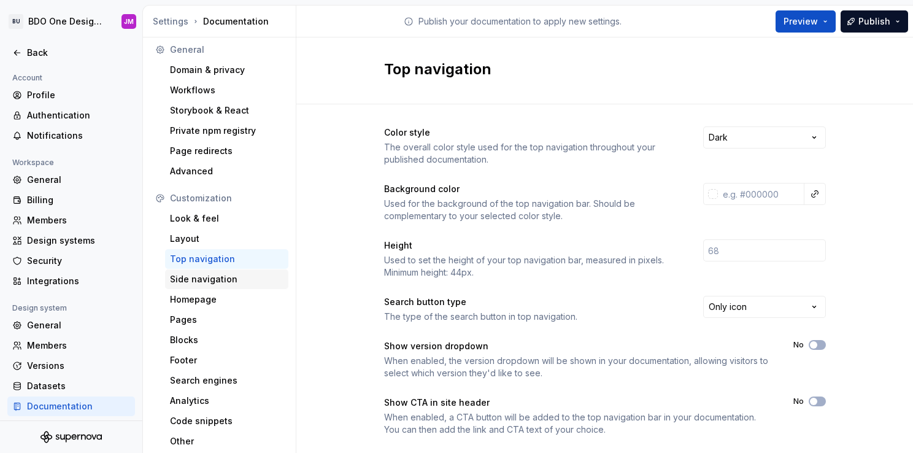
click at [221, 277] on div "Side navigation" at bounding box center [227, 279] width 114 height 12
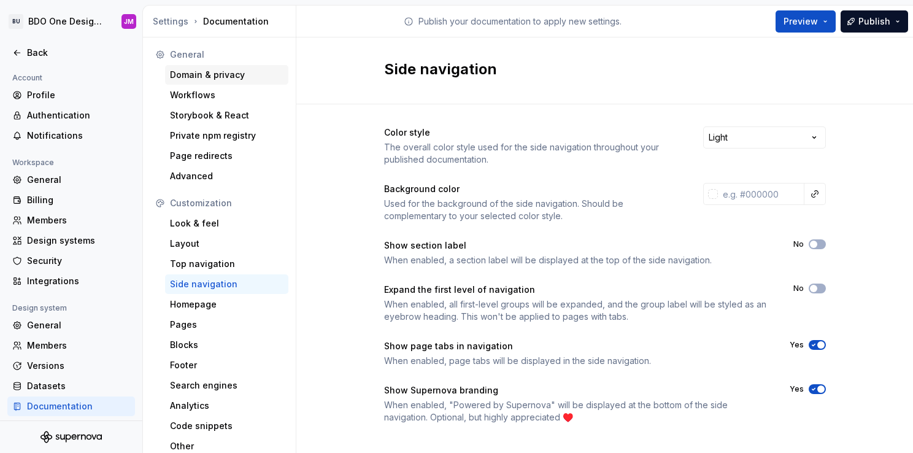
click at [190, 70] on div "Domain & privacy" at bounding box center [227, 75] width 114 height 12
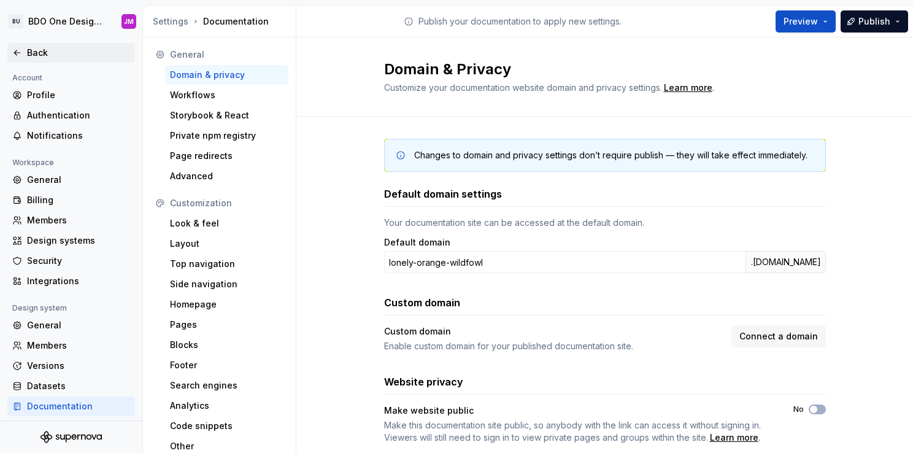
click at [30, 55] on div "Back" at bounding box center [78, 53] width 103 height 12
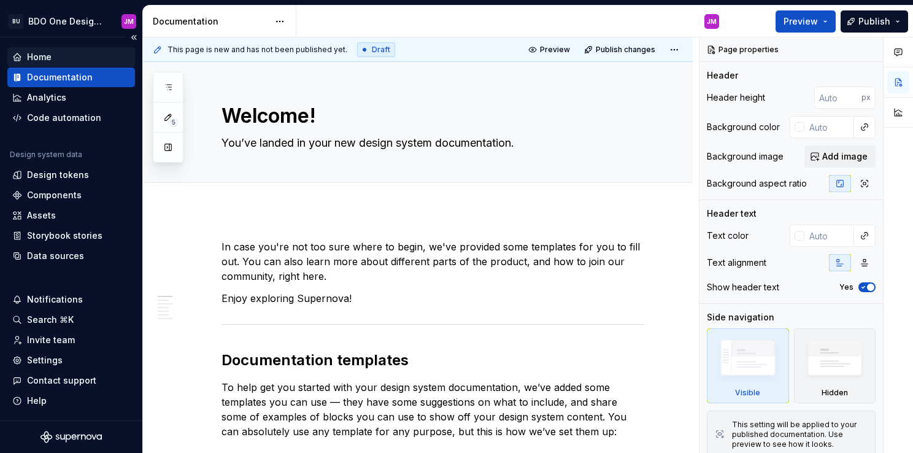
click at [27, 56] on div "Home" at bounding box center [39, 57] width 25 height 12
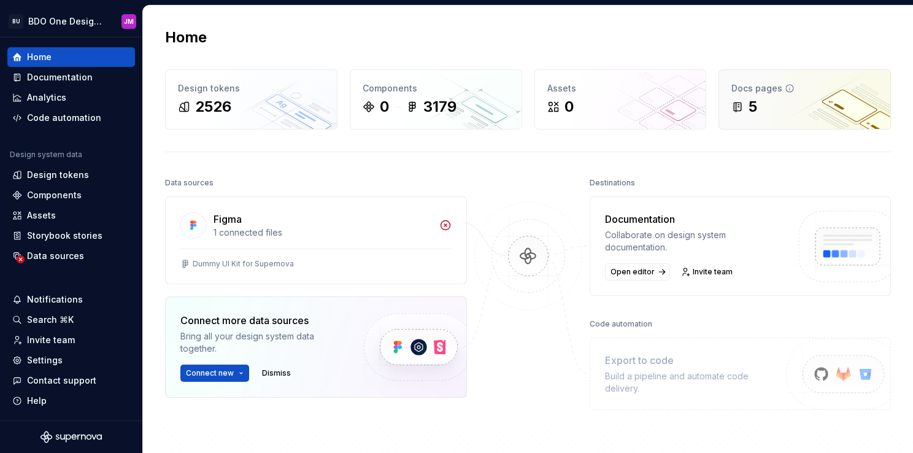
click at [779, 109] on div "5" at bounding box center [805, 107] width 147 height 20
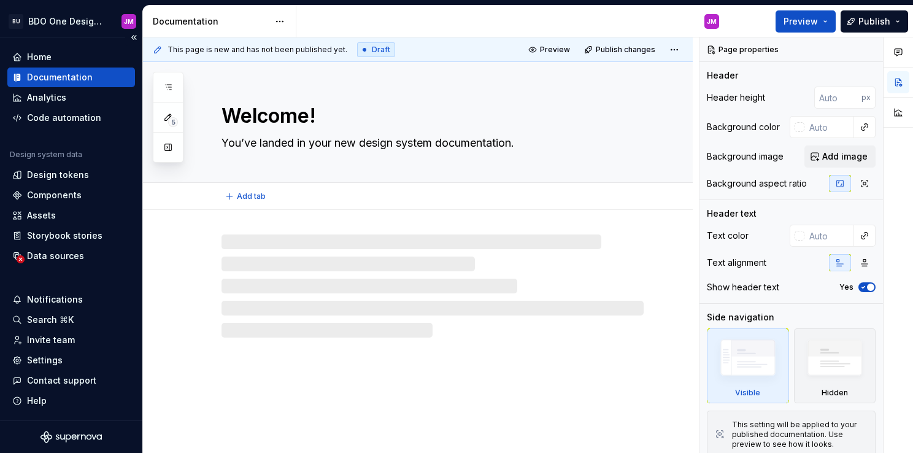
type textarea "*"
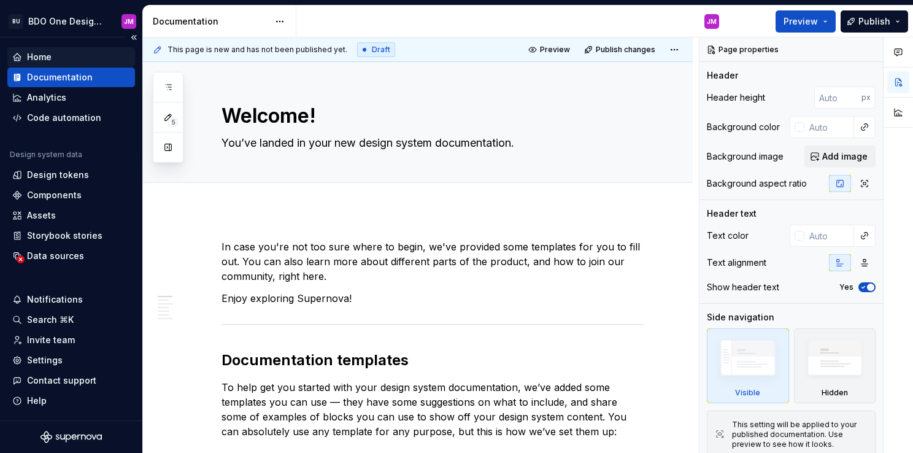
click at [52, 60] on div "Home" at bounding box center [71, 57] width 118 height 12
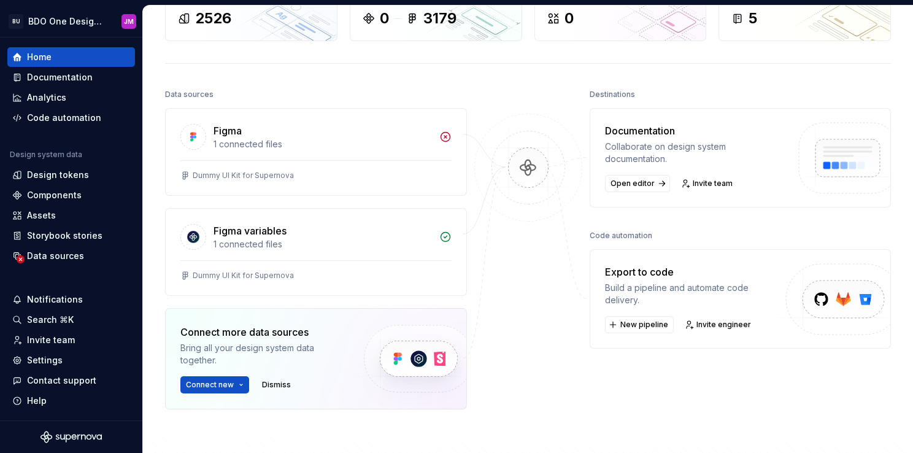
scroll to position [102, 0]
